Goal: Information Seeking & Learning: Learn about a topic

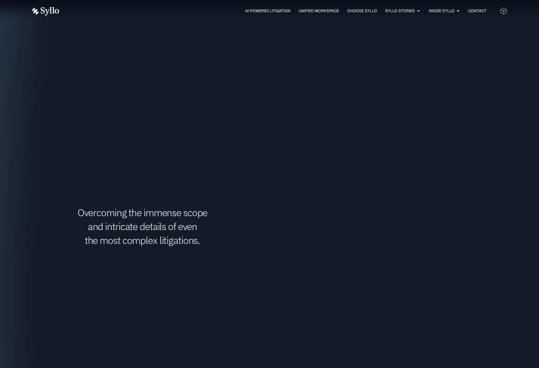
scroll to position [1265, 0]
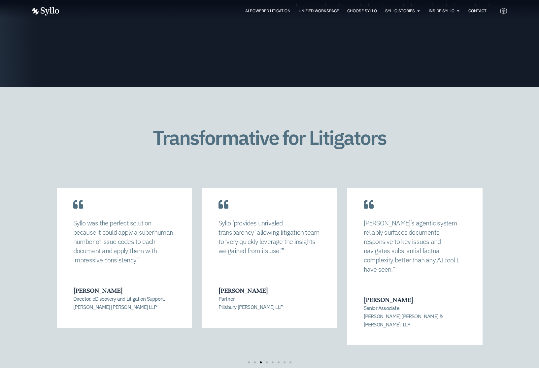
click at [253, 11] on span "AI Powered Litigation" at bounding box center [267, 11] width 45 height 6
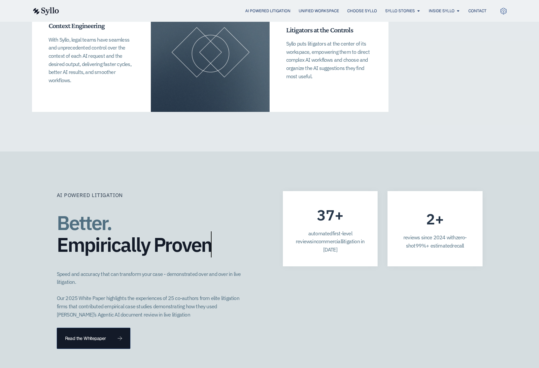
scroll to position [1706, 0]
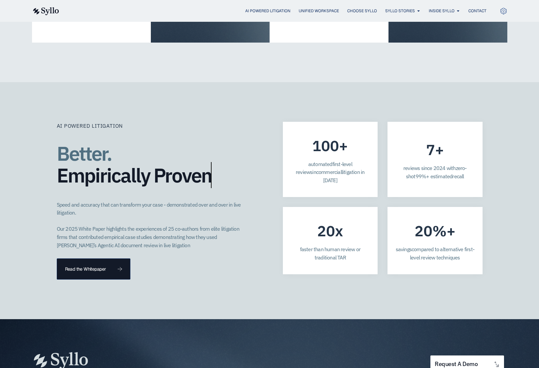
click at [52, 9] on img at bounding box center [45, 11] width 27 height 8
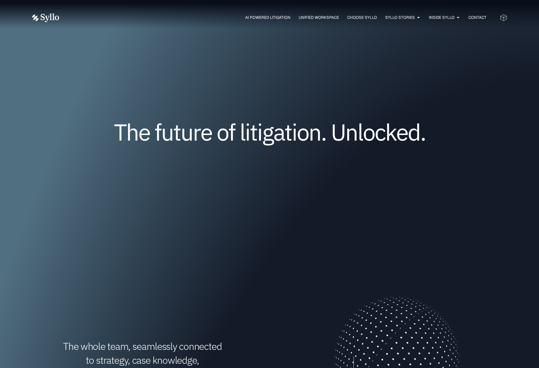
drag, startPoint x: 305, startPoint y: 152, endPoint x: 314, endPoint y: 147, distance: 10.0
click at [305, 152] on div "The future of litigation. Unlocked." at bounding box center [269, 142] width 475 height 134
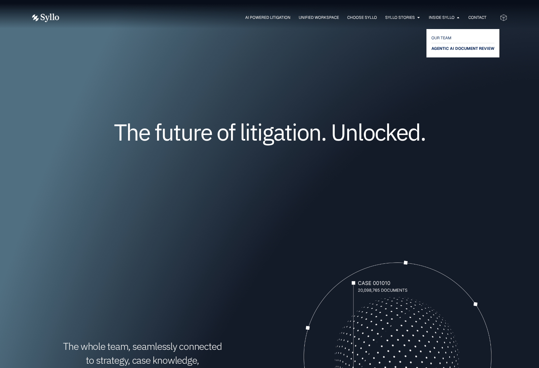
click at [440, 46] on span "AGENTIC AI DOCUMENT REVIEW" at bounding box center [462, 49] width 63 height 8
